Goal: Navigation & Orientation: Find specific page/section

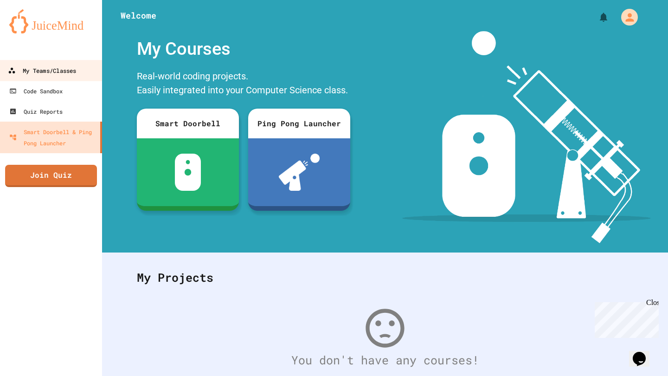
click at [42, 77] on link "My Teams/Classes" at bounding box center [51, 70] width 105 height 21
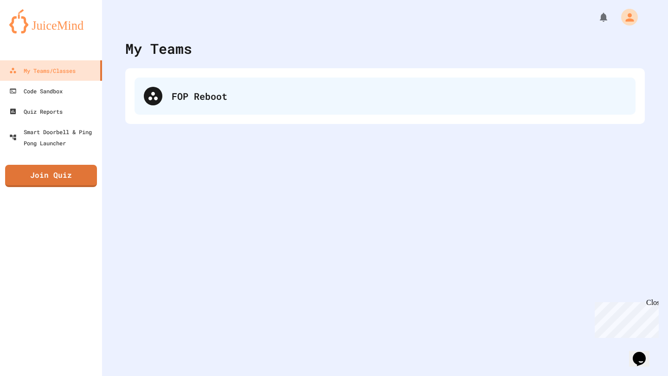
click at [273, 87] on div "FOP Reboot" at bounding box center [384, 95] width 501 height 37
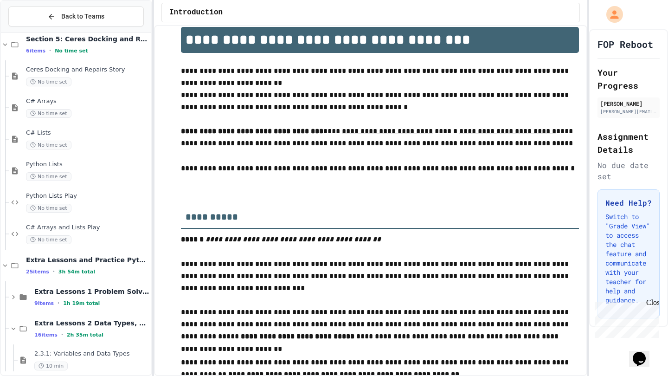
scroll to position [197, 0]
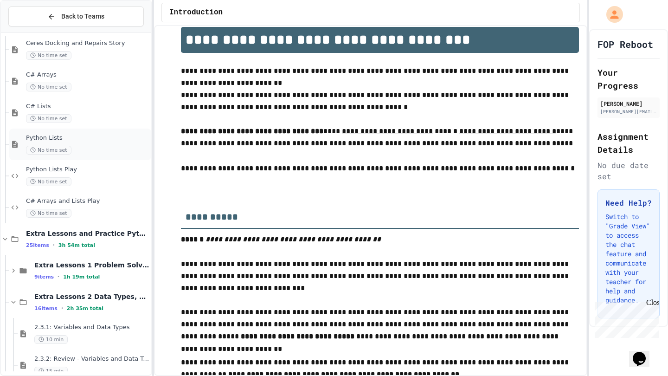
click at [76, 147] on div "No time set" at bounding box center [87, 150] width 123 height 9
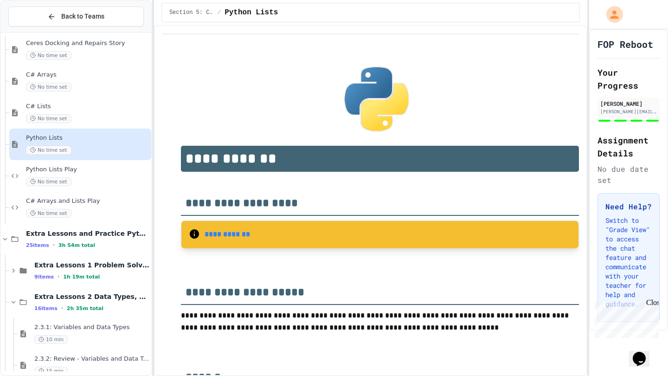
scroll to position [26, 0]
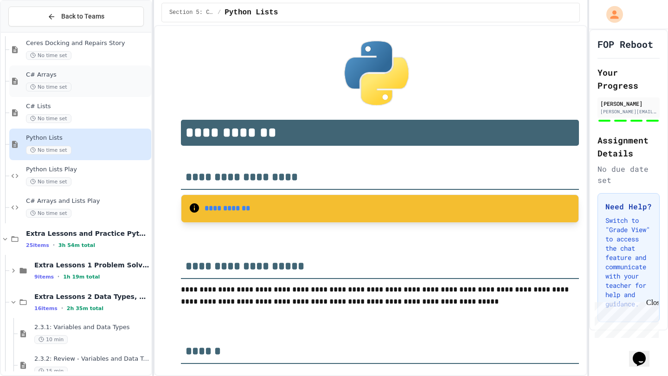
click at [83, 90] on div "No time set" at bounding box center [87, 87] width 123 height 9
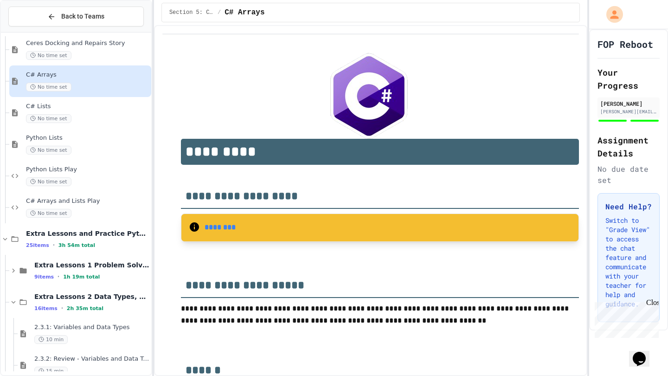
click at [85, 116] on div "No time set" at bounding box center [87, 118] width 123 height 9
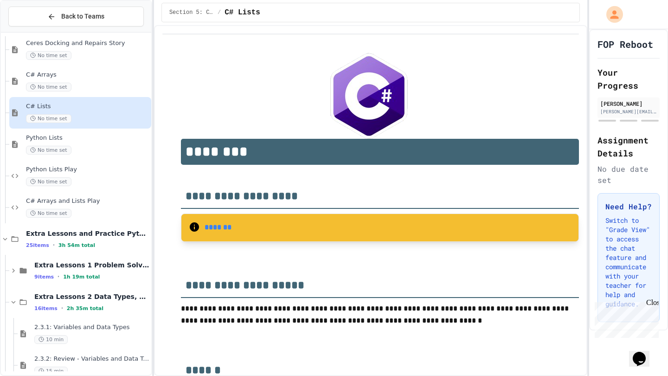
scroll to position [26, 0]
